Goal: Task Accomplishment & Management: Manage account settings

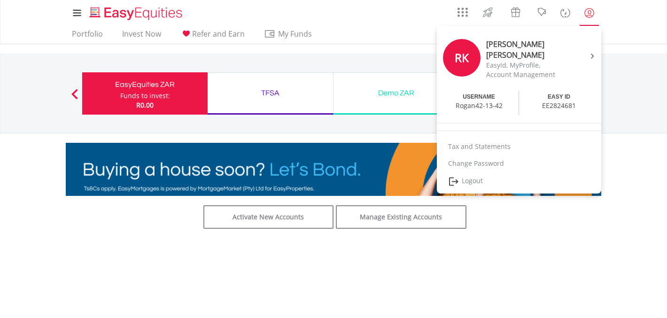
click at [591, 10] on lord-icon "My Profile" at bounding box center [589, 13] width 12 height 12
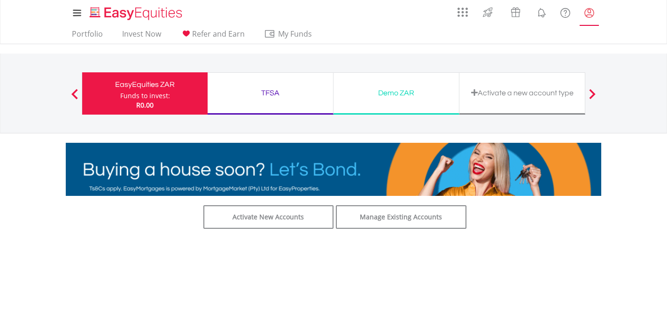
click at [591, 12] on lord-icon "My Profile" at bounding box center [589, 13] width 12 height 12
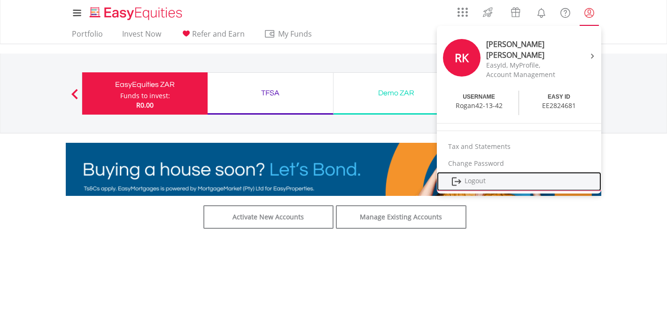
click at [471, 176] on link "Logout" at bounding box center [519, 181] width 164 height 19
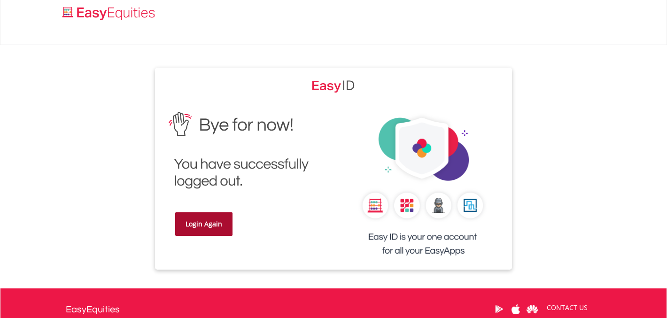
click at [197, 226] on link "Login Again" at bounding box center [203, 223] width 57 height 23
